Goal: Obtain resource: Obtain resource

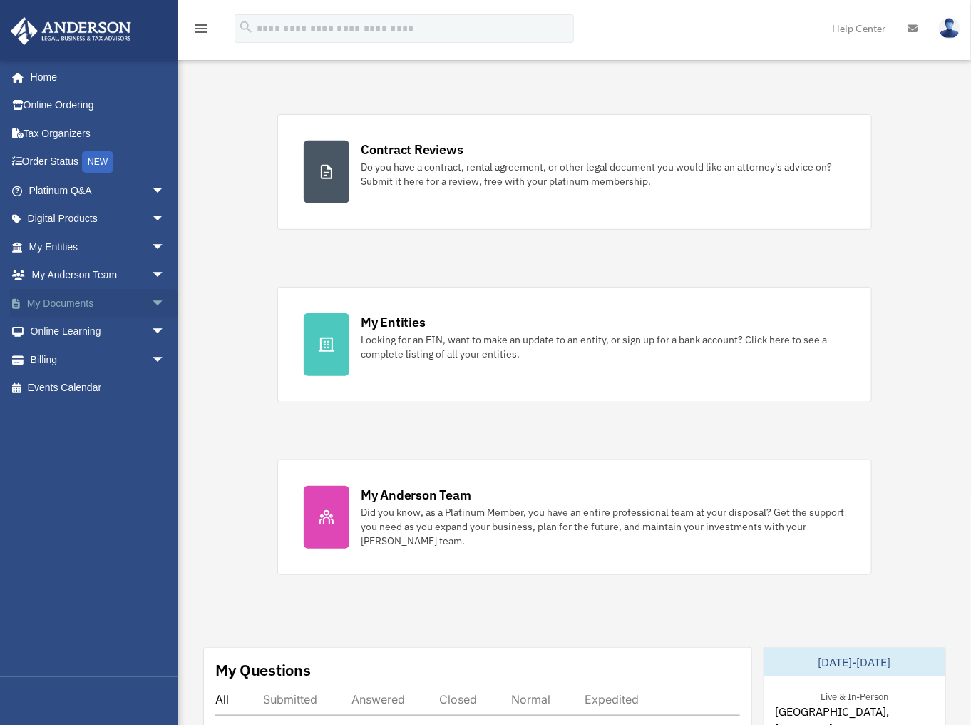
scroll to position [228, 0]
click at [151, 301] on span "arrow_drop_down" at bounding box center [165, 303] width 29 height 29
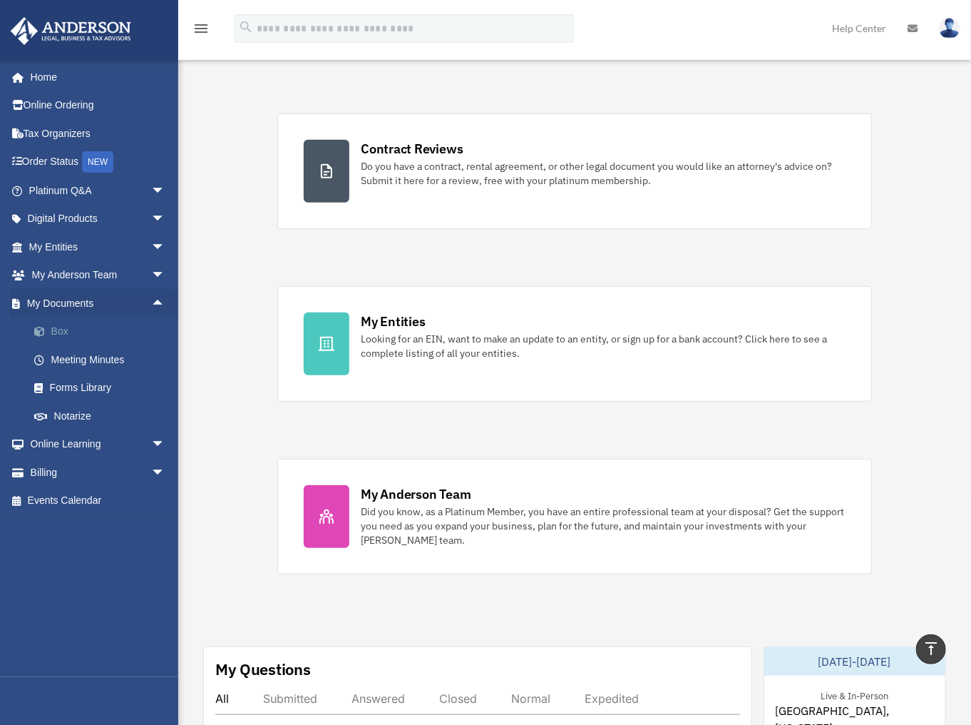
click at [70, 337] on link "Box" at bounding box center [103, 331] width 167 height 29
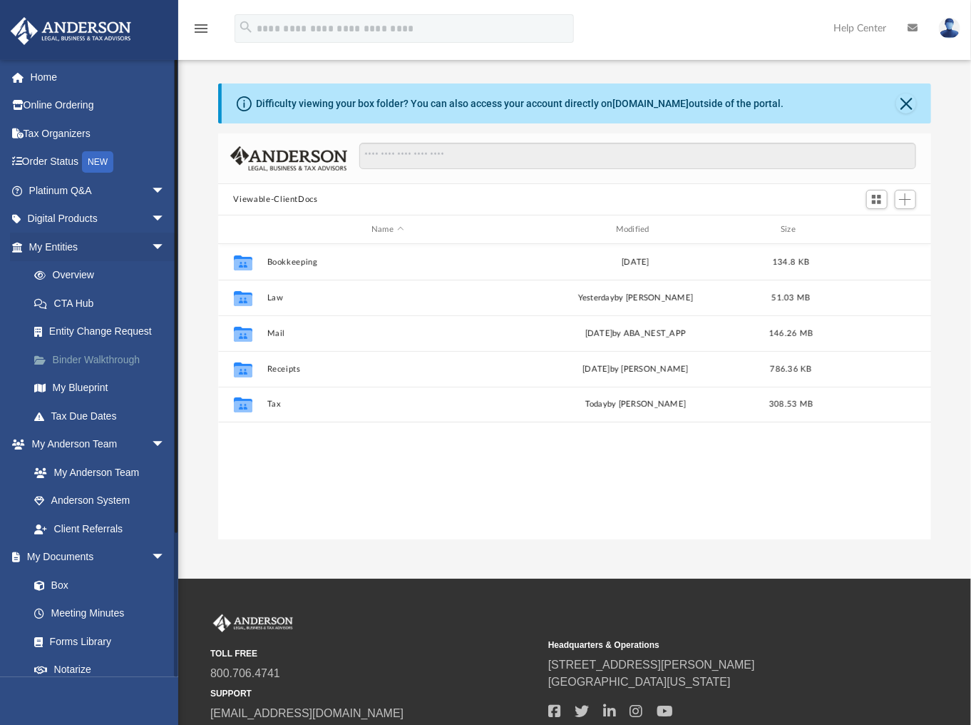
scroll to position [315, 705]
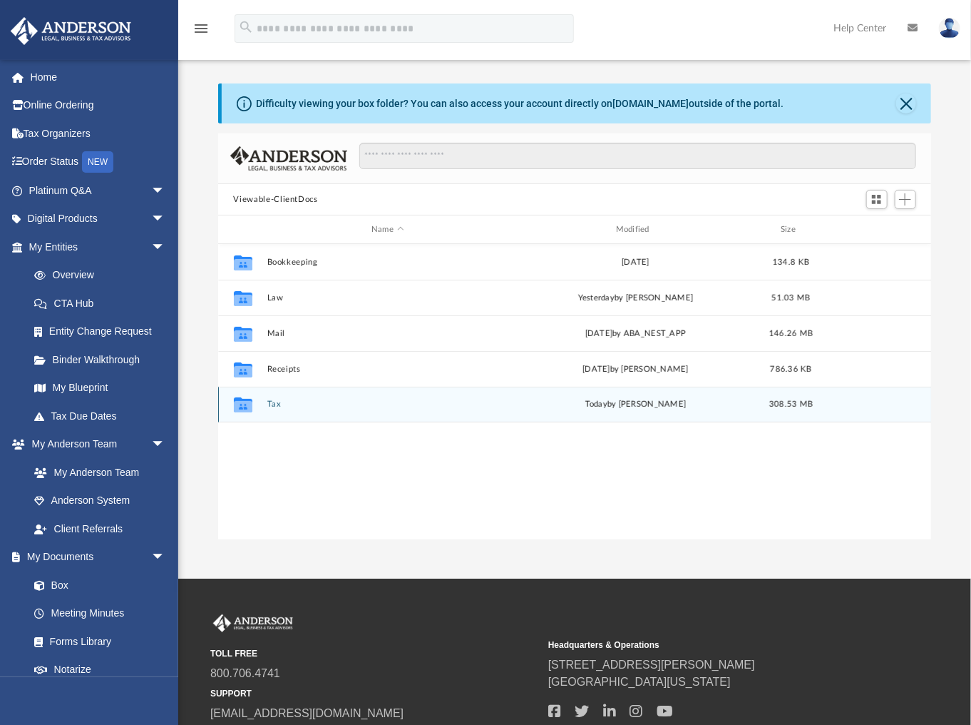
click at [280, 404] on button "Tax" at bounding box center [388, 403] width 242 height 9
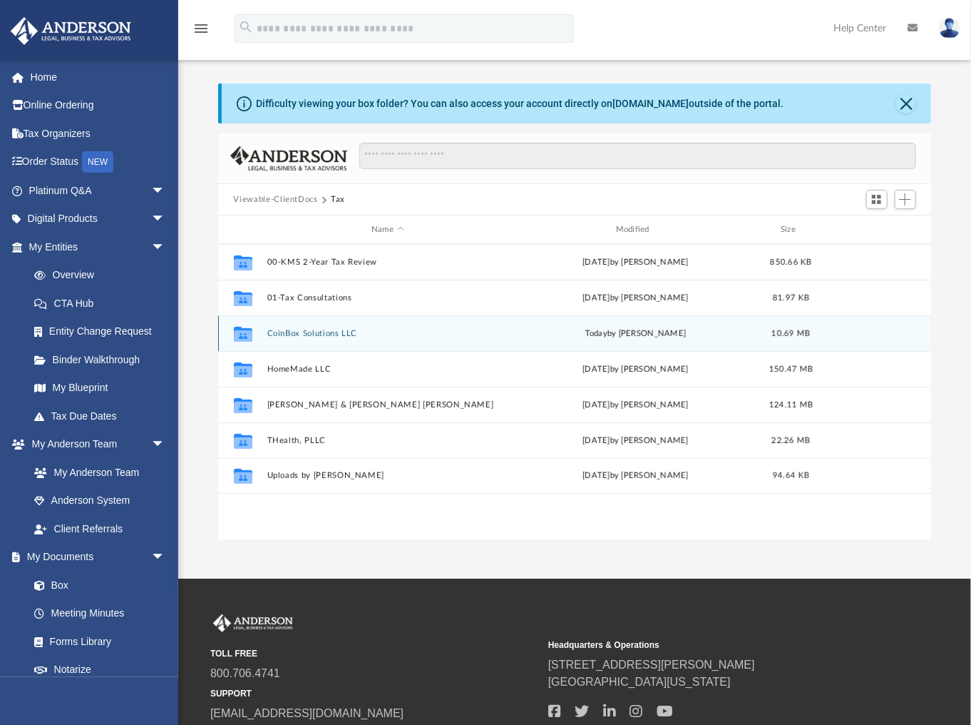
click at [603, 332] on span "today" at bounding box center [596, 334] width 22 height 8
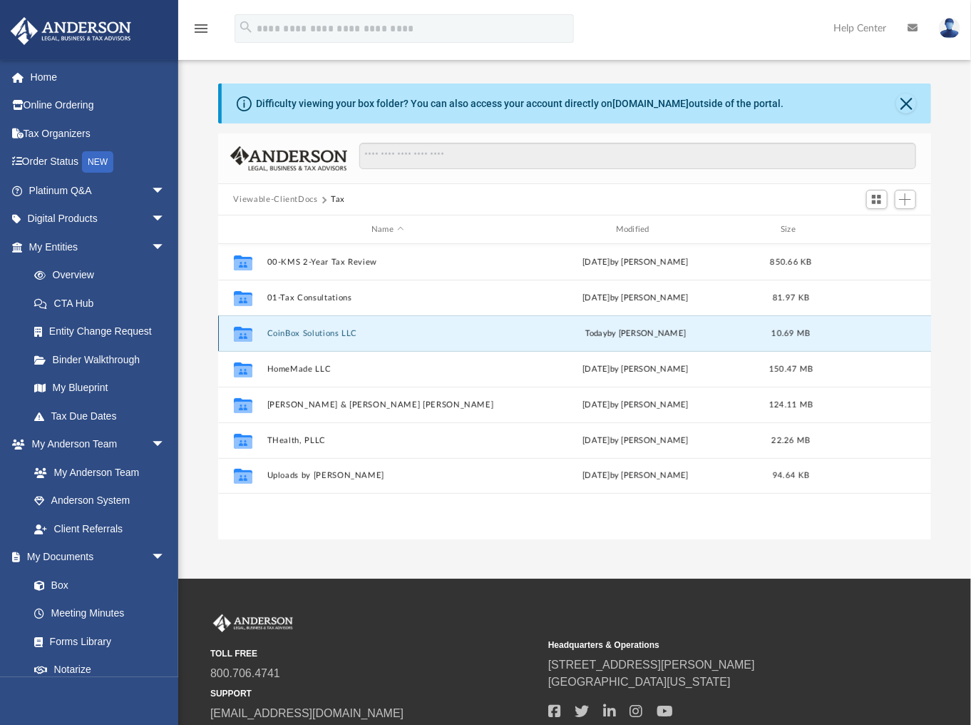
click at [314, 335] on button "CoinBox Solutions LLC" at bounding box center [388, 333] width 242 height 9
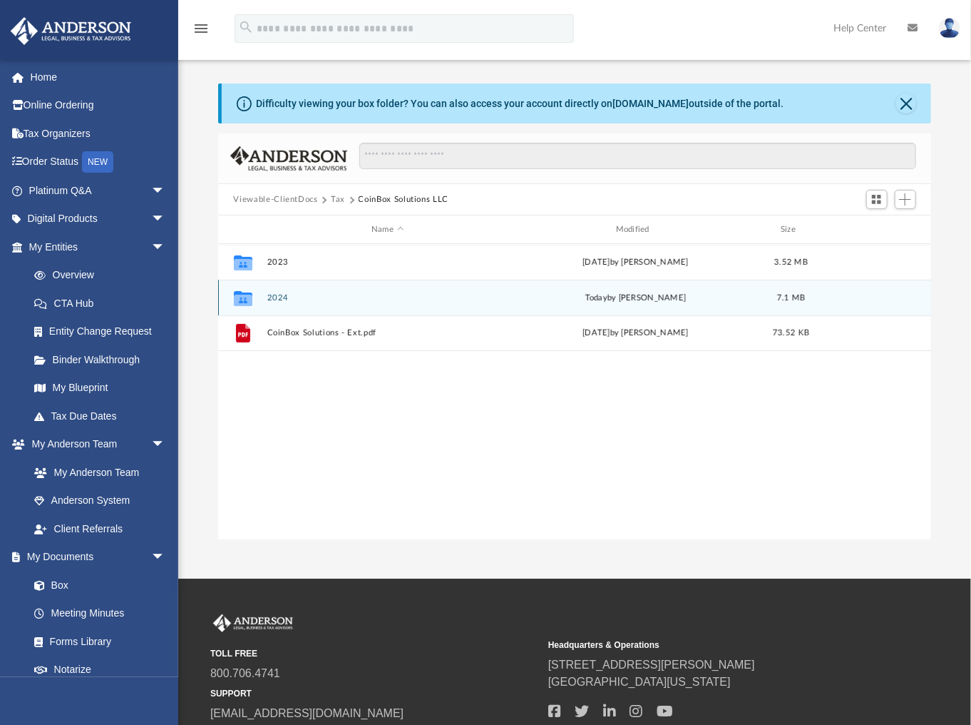
click at [280, 292] on div "Collaborated Folder 2024 [DATE] by [PERSON_NAME] 7.1 MB" at bounding box center [575, 298] width 714 height 36
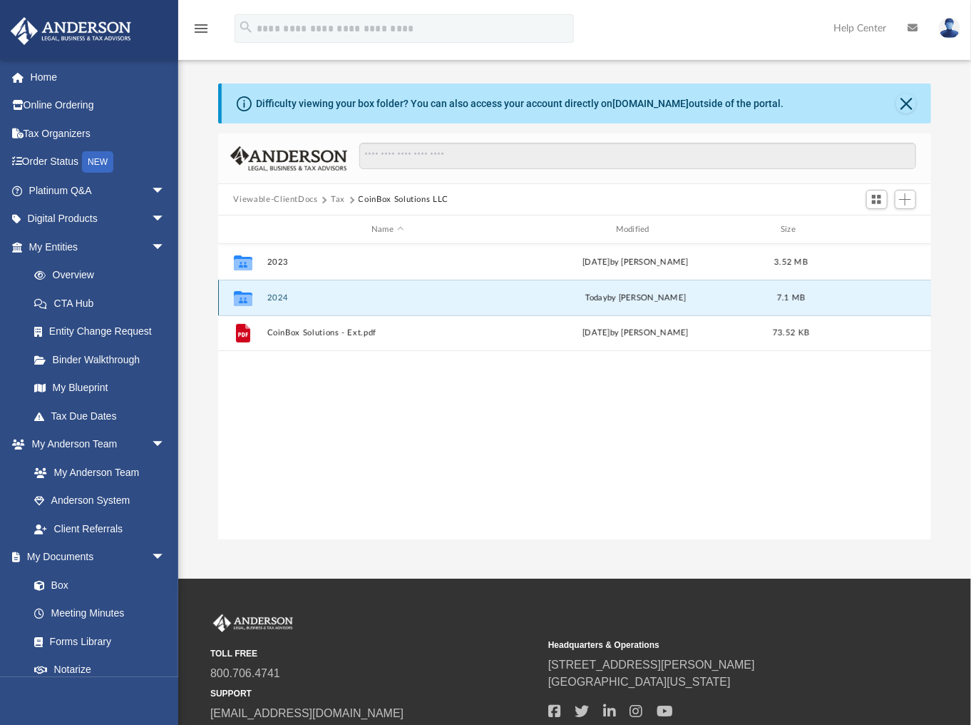
click at [277, 300] on button "2024" at bounding box center [388, 297] width 242 height 9
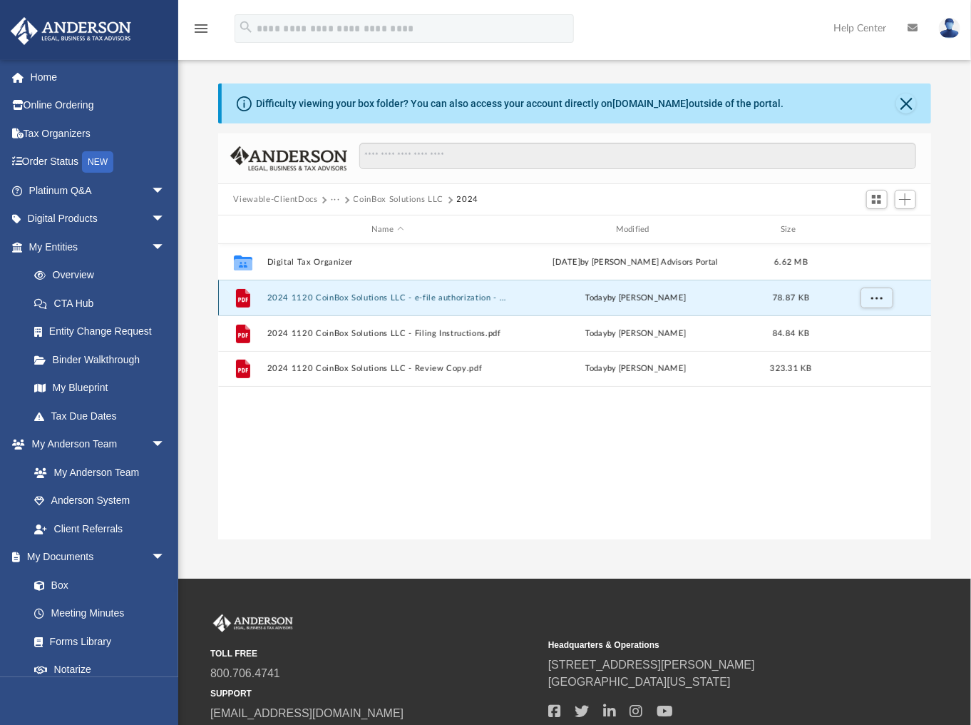
click at [354, 299] on button "2024 1120 CoinBox Solutions LLC - e-file authorization - please sign.pdf" at bounding box center [388, 297] width 242 height 9
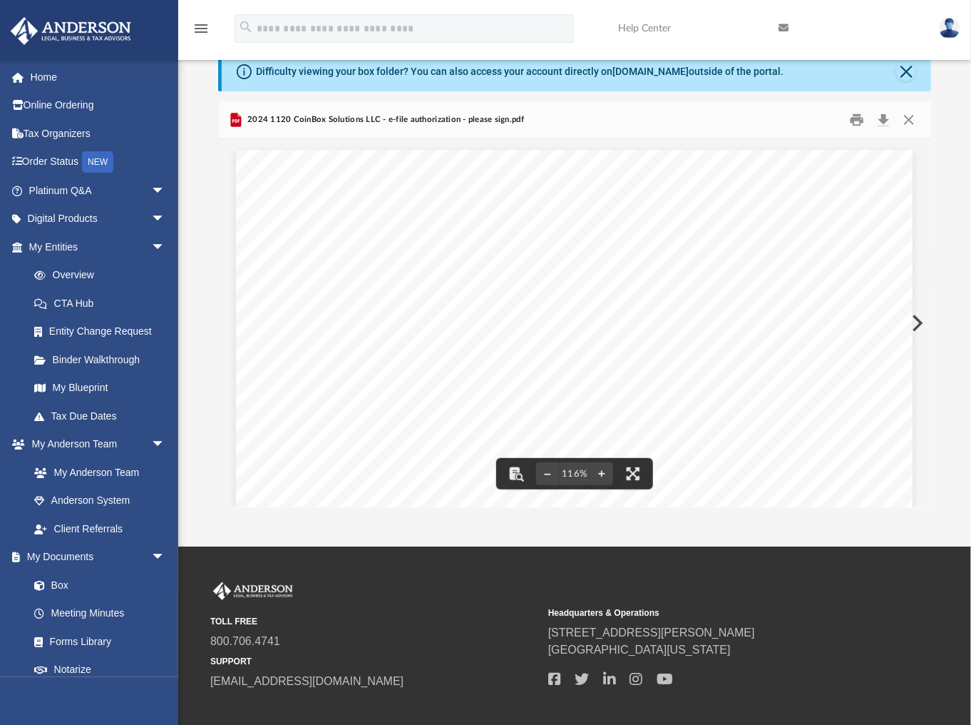
scroll to position [0, 0]
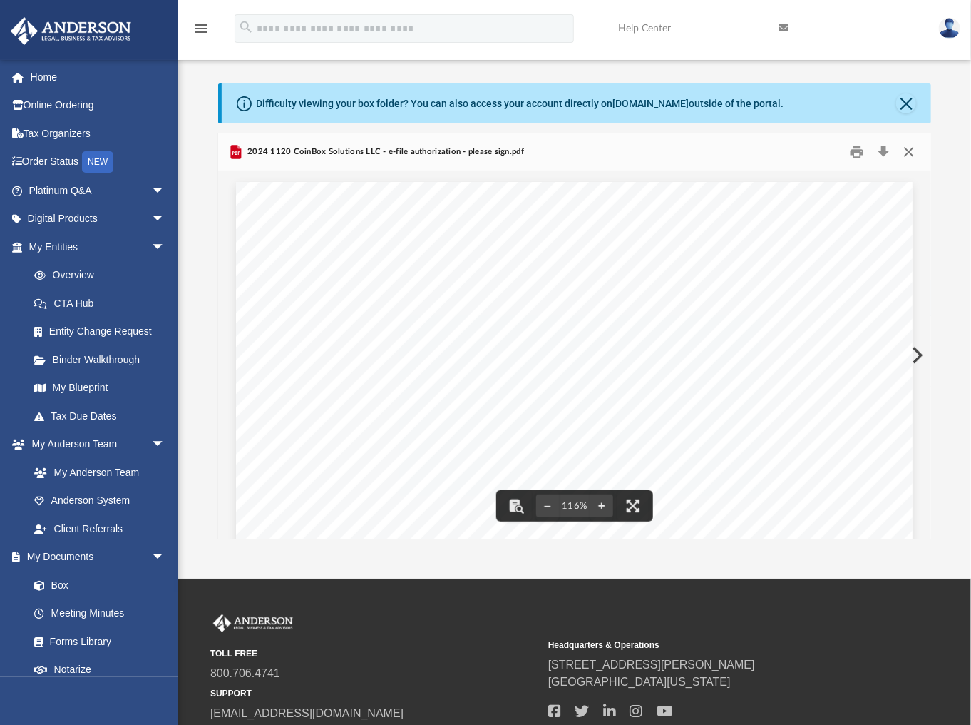
click at [910, 151] on button "Close" at bounding box center [910, 152] width 26 height 22
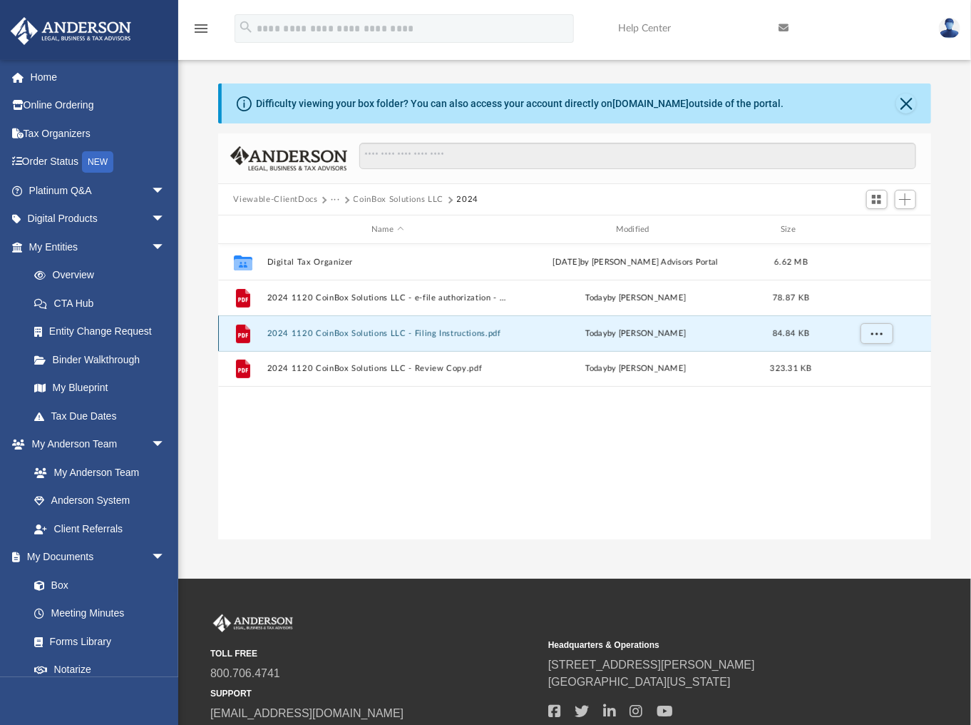
click at [306, 330] on button "2024 1120 CoinBox Solutions LLC - Filing Instructions.pdf" at bounding box center [388, 333] width 242 height 9
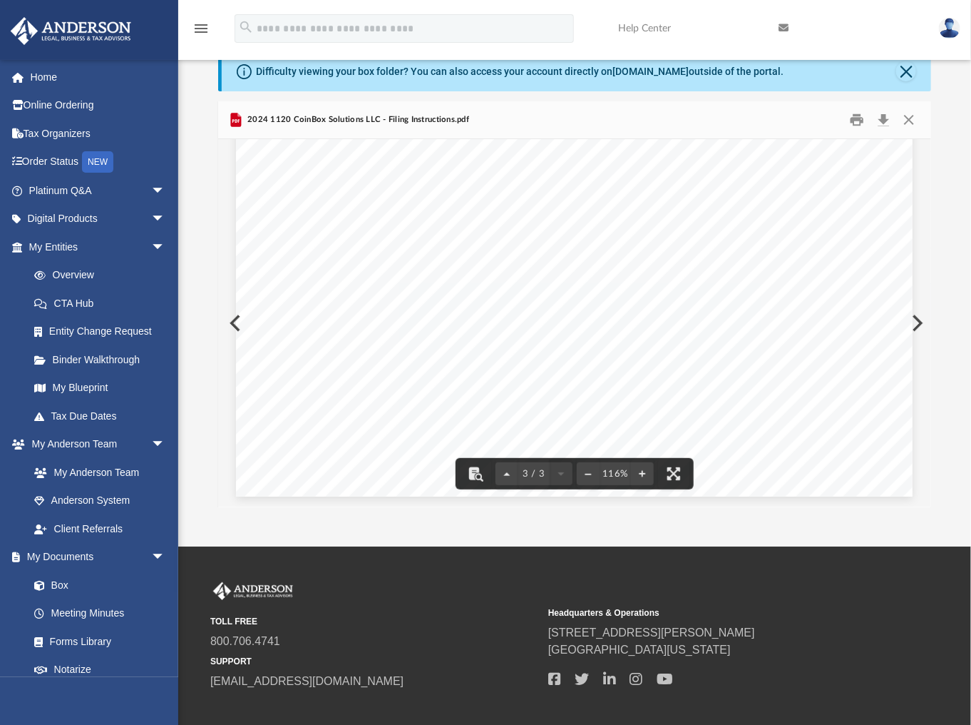
scroll to position [108, 0]
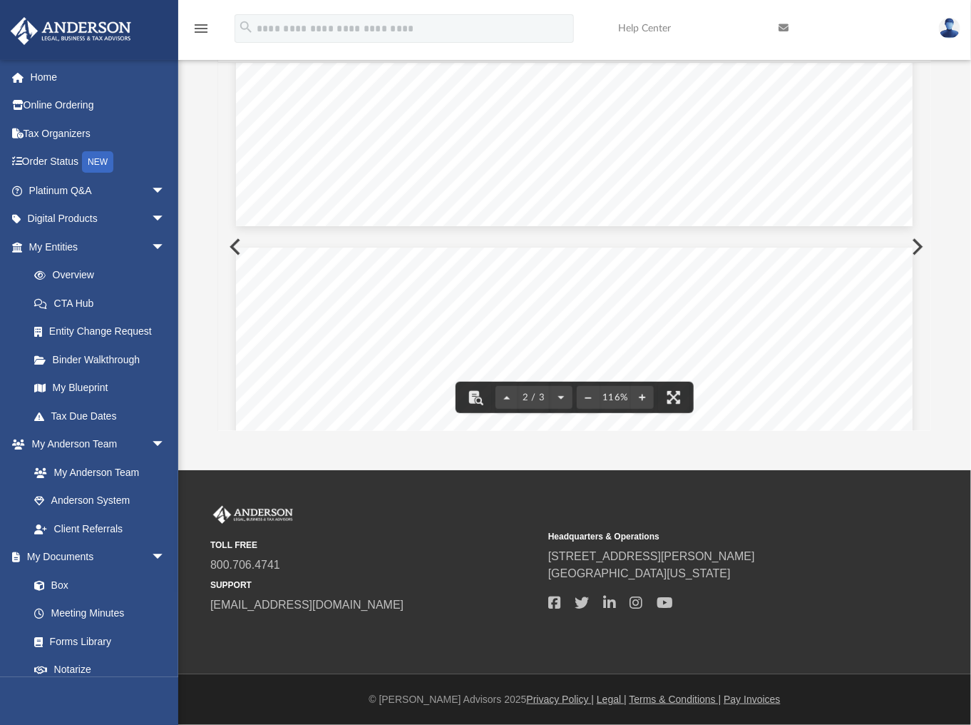
click at [960, 106] on div "Difficulty viewing your box folder? You can also access your account directly o…" at bounding box center [574, 203] width 793 height 456
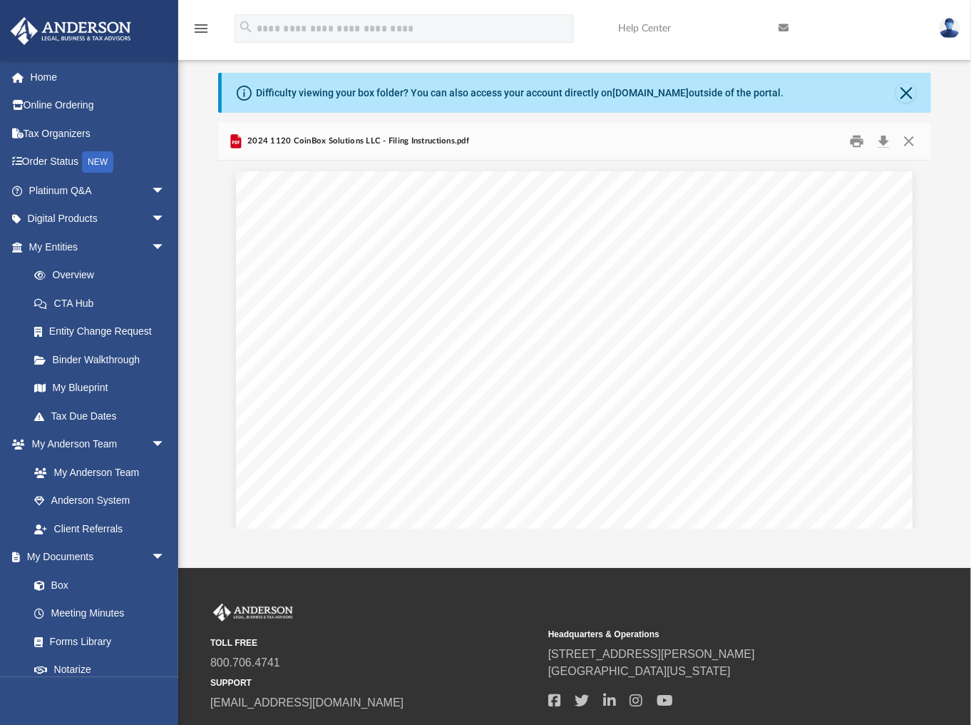
scroll to position [0, 0]
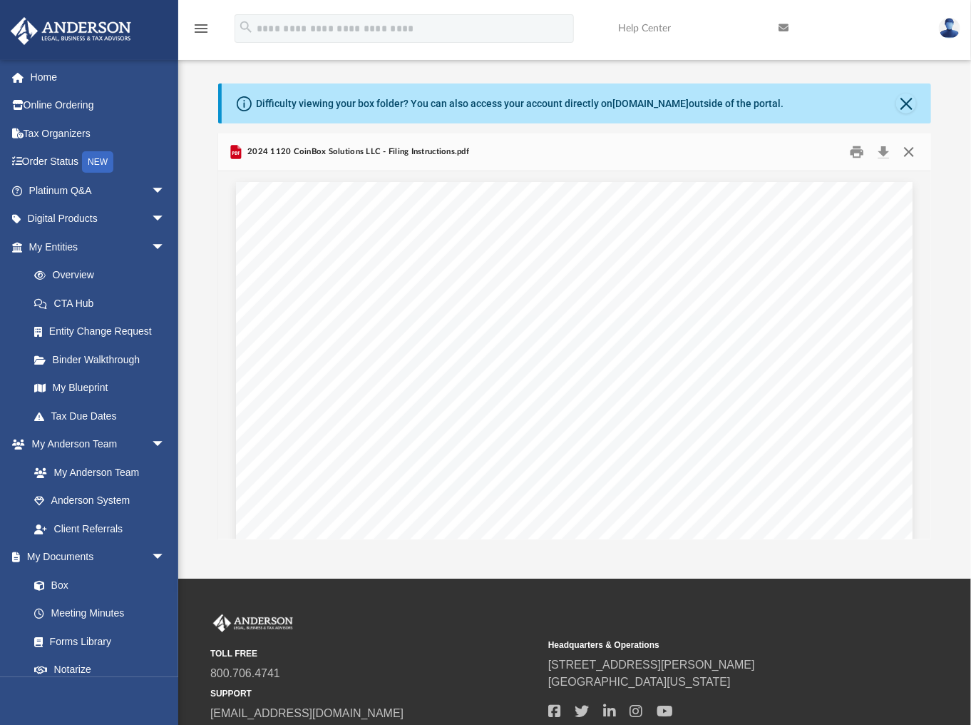
click at [906, 152] on button "Close" at bounding box center [910, 152] width 26 height 22
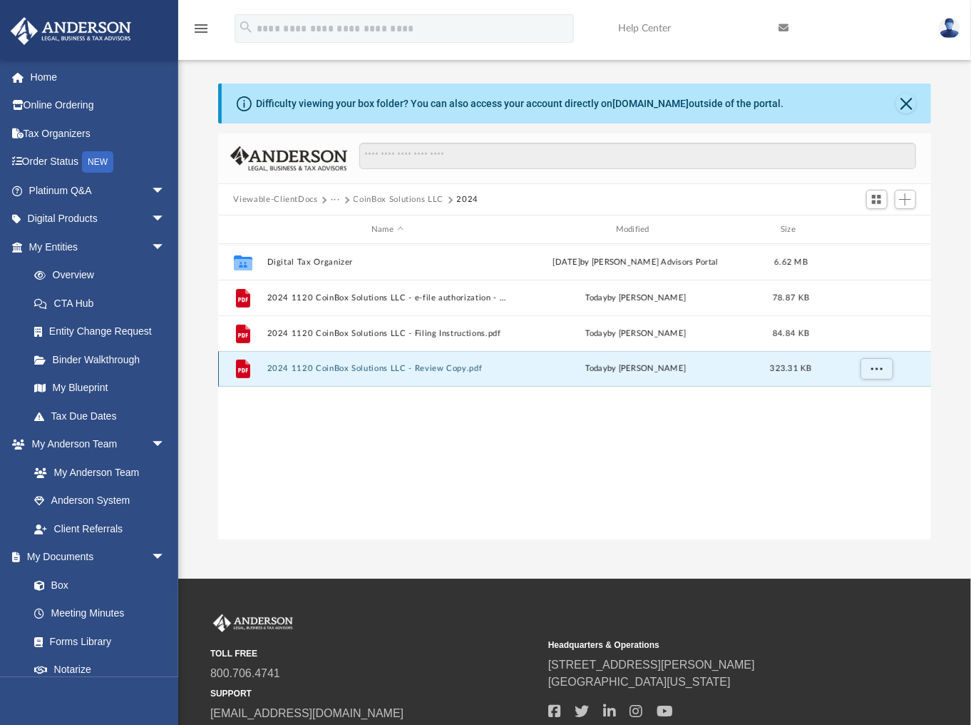
click at [305, 367] on button "2024 1120 CoinBox Solutions LLC - Review Copy.pdf" at bounding box center [388, 368] width 242 height 9
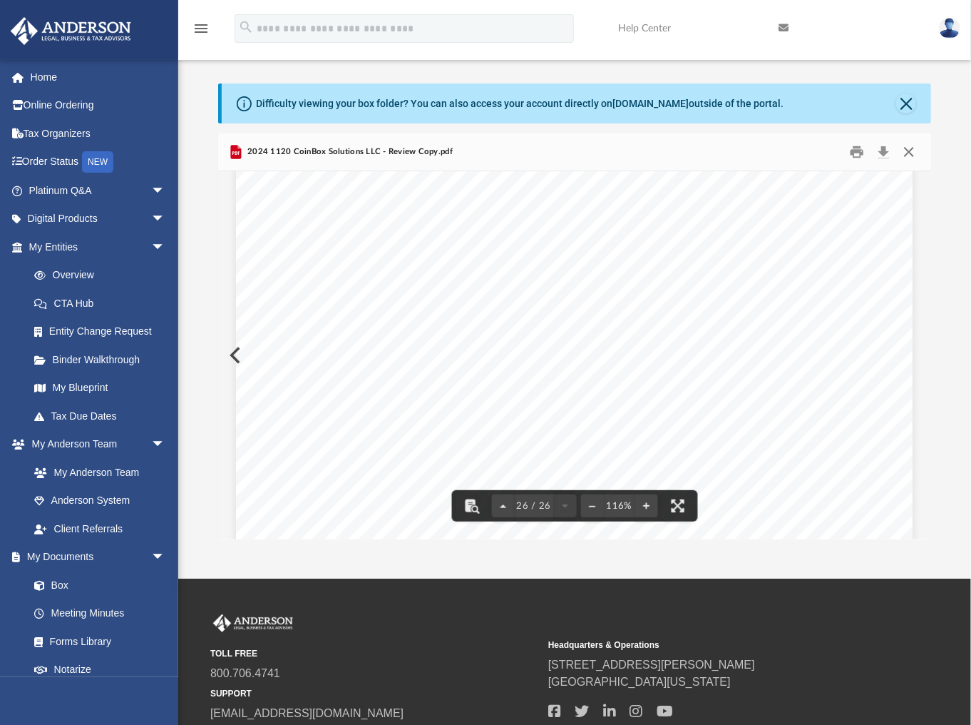
click at [910, 153] on button "Close" at bounding box center [910, 152] width 26 height 22
